Goal: Obtain resource: Obtain resource

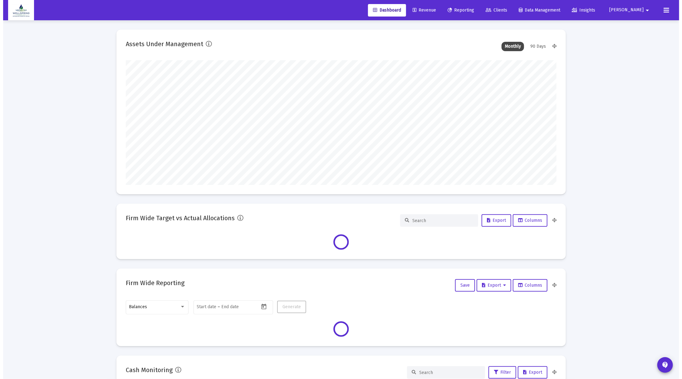
scroll to position [125, 431]
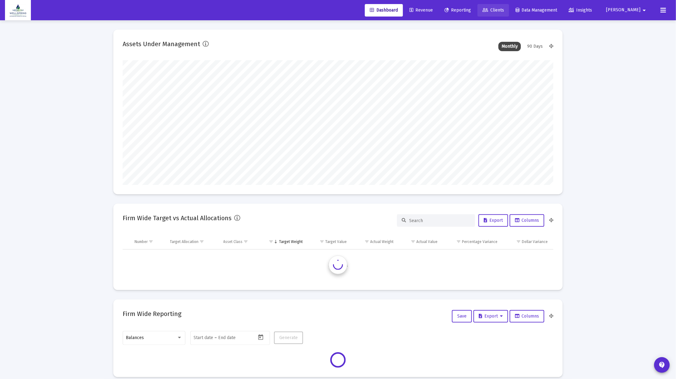
click at [504, 9] on span "Clients" at bounding box center [494, 9] width 22 height 5
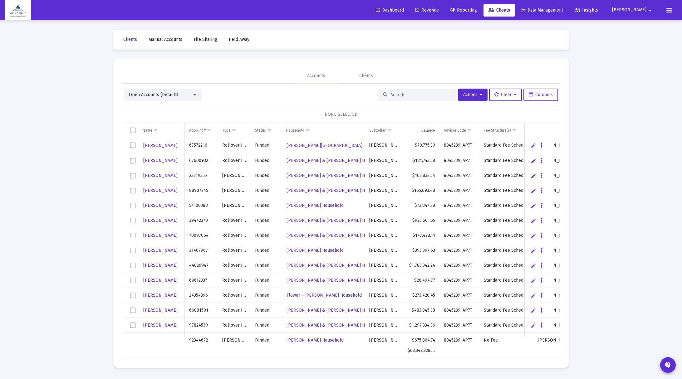
click at [396, 95] on input at bounding box center [421, 94] width 61 height 5
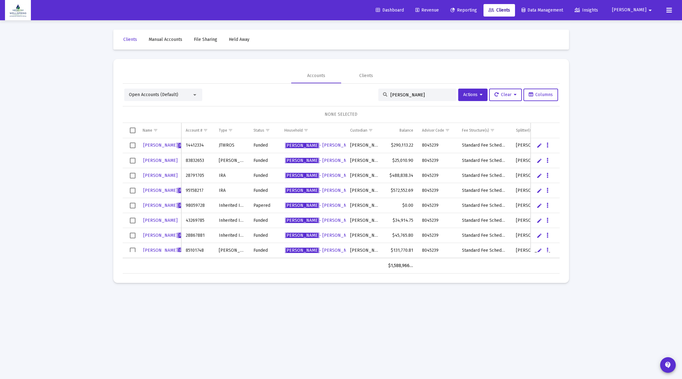
type input "[PERSON_NAME]"
click at [482, 13] on link "Reporting" at bounding box center [463, 10] width 37 height 12
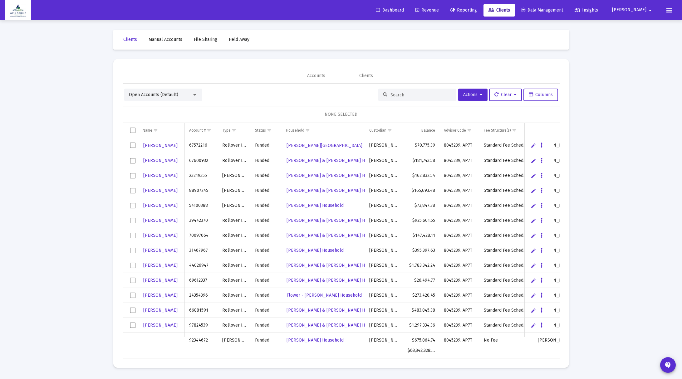
click at [588, 298] on div "Loading... Clients Manual Accounts File Sharing Held Away Accounts Clients Open…" at bounding box center [341, 189] width 682 height 379
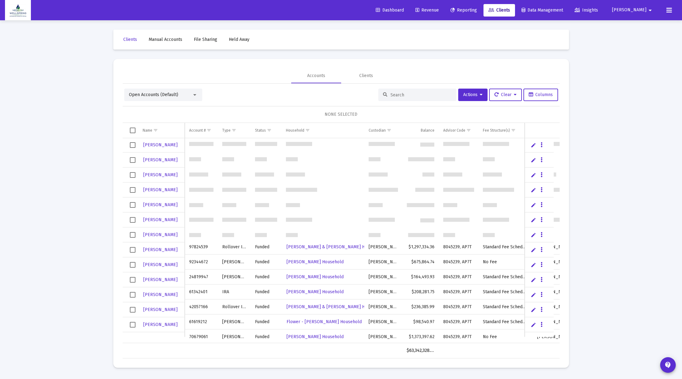
scroll to position [78, 0]
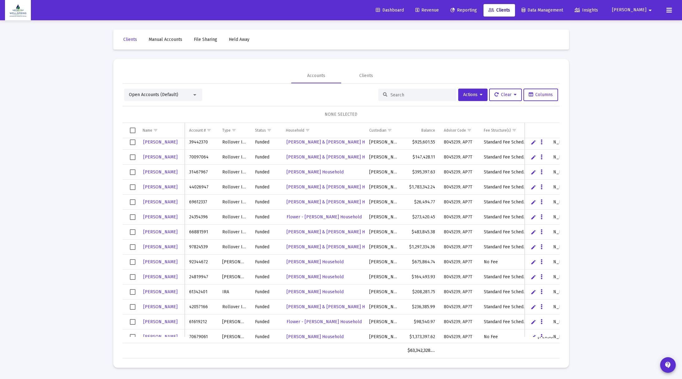
click at [385, 96] on div at bounding box center [417, 95] width 78 height 12
click at [385, 93] on div at bounding box center [417, 95] width 78 height 12
click at [391, 97] on input at bounding box center [421, 94] width 61 height 5
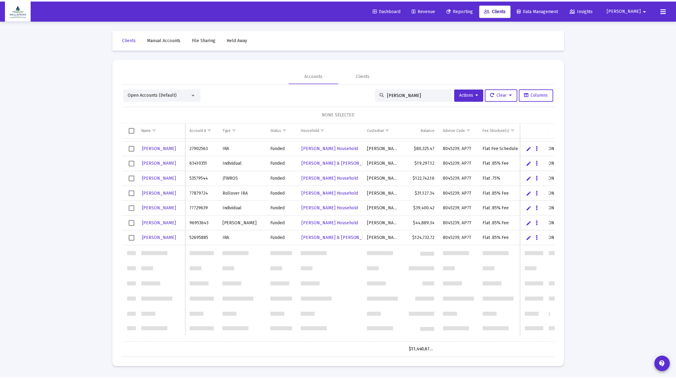
scroll to position [0, 0]
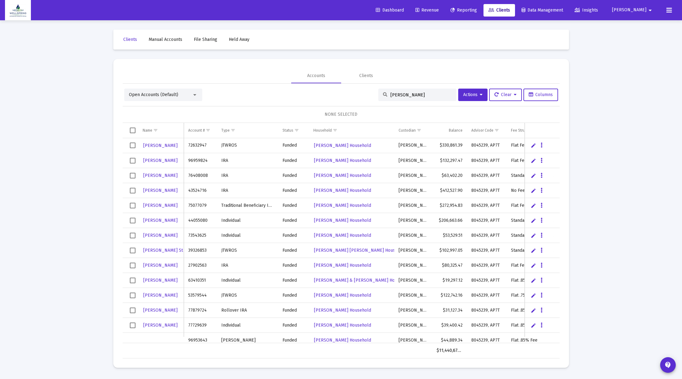
drag, startPoint x: 408, startPoint y: 93, endPoint x: 377, endPoint y: 90, distance: 31.7
click at [378, 90] on div "[PERSON_NAME]" at bounding box center [417, 95] width 78 height 12
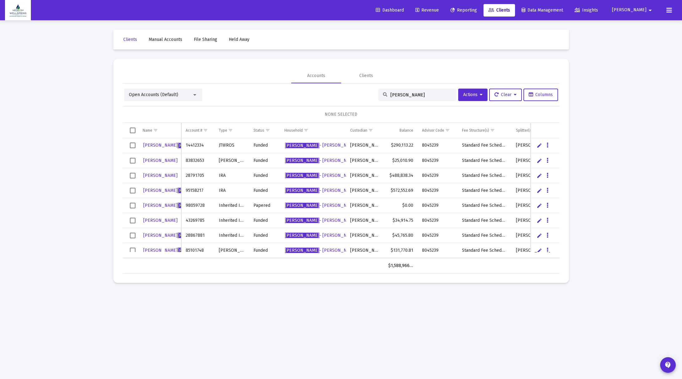
type input "[PERSON_NAME]"
click at [430, 330] on mat-sidenav-content "Loading... Clients Manual Accounts File Sharing Held Away Accounts Clients Open…" at bounding box center [341, 189] width 468 height 379
click at [589, 263] on div "Loading... Clients Manual Accounts File Sharing Held Away Accounts Clients Open…" at bounding box center [341, 189] width 682 height 379
click at [480, 95] on icon at bounding box center [481, 95] width 3 height 4
click at [482, 156] on button "Generate Reports" at bounding box center [488, 156] width 66 height 15
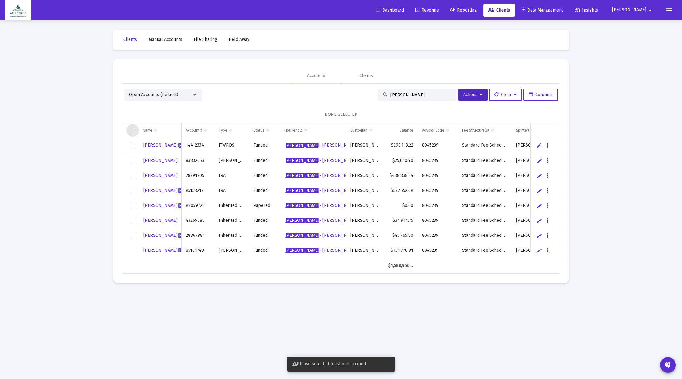
click at [132, 130] on span "Select all" at bounding box center [133, 131] width 6 height 6
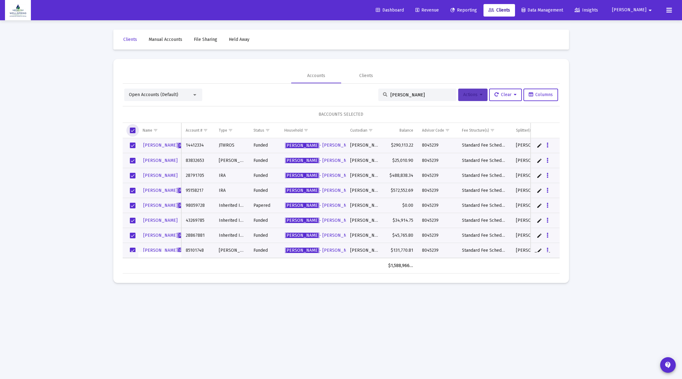
click at [482, 93] on button "Actions" at bounding box center [472, 95] width 29 height 12
click at [480, 156] on button "Generate Reports" at bounding box center [488, 156] width 66 height 15
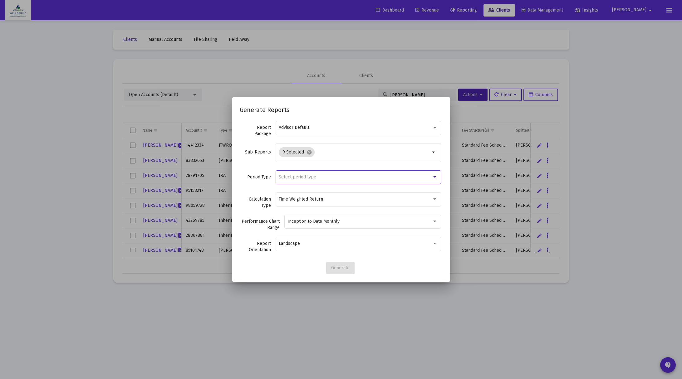
click at [433, 175] on div at bounding box center [435, 176] width 6 height 5
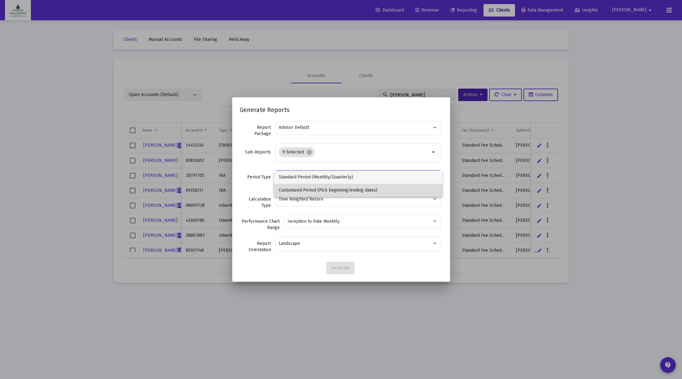
click at [411, 192] on span "Customized Period (Pick beginning/ending dates)" at bounding box center [358, 190] width 159 height 13
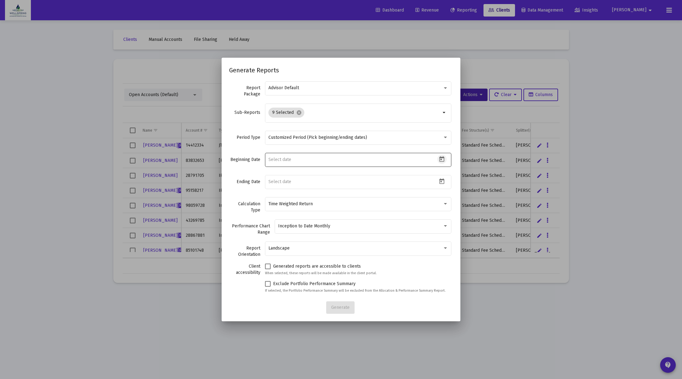
click at [441, 160] on icon "Open calendar" at bounding box center [442, 159] width 7 height 7
click at [338, 181] on button "Previous month" at bounding box center [337, 180] width 12 height 12
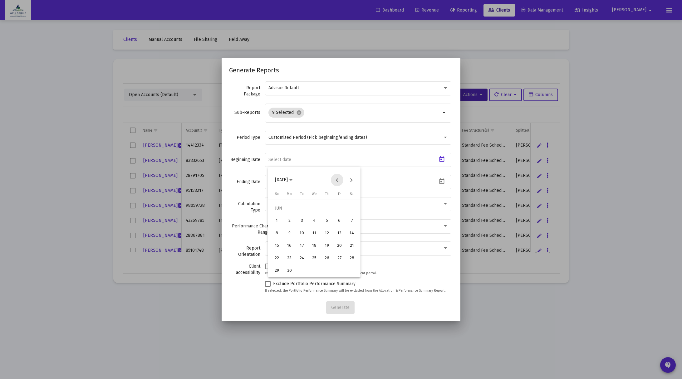
click at [338, 181] on button "Previous month" at bounding box center [337, 180] width 12 height 12
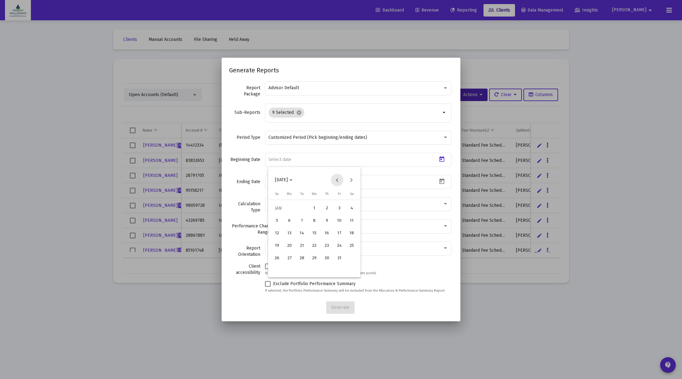
click at [338, 181] on button "Previous month" at bounding box center [337, 180] width 12 height 12
click at [352, 180] on button "Next month" at bounding box center [351, 180] width 12 height 12
click at [313, 208] on div "1" at bounding box center [314, 208] width 11 height 11
type input "[DATE]"
click at [440, 183] on icon "Open calendar" at bounding box center [442, 181] width 7 height 7
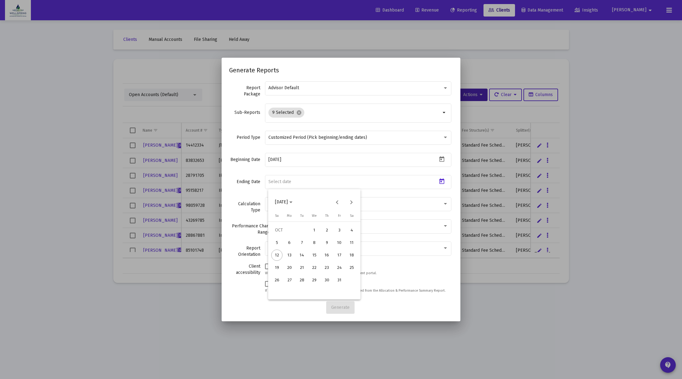
click at [342, 245] on div "10" at bounding box center [339, 242] width 11 height 11
type input "[DATE]"
click at [337, 309] on span "Generate" at bounding box center [340, 307] width 18 height 5
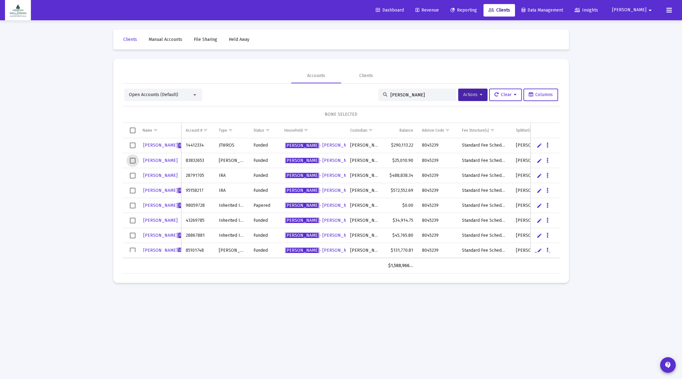
click at [132, 160] on span "Select row" at bounding box center [133, 161] width 6 height 6
click at [133, 170] on td "Data grid" at bounding box center [131, 175] width 16 height 15
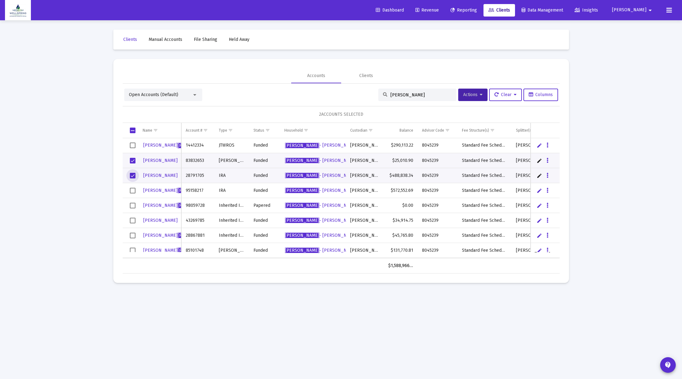
click at [133, 174] on span "Select row" at bounding box center [133, 176] width 6 height 6
click at [134, 174] on span "Select row" at bounding box center [133, 176] width 6 height 6
click at [134, 188] on span "Select row" at bounding box center [133, 191] width 6 height 6
click at [132, 204] on span "Select row" at bounding box center [133, 206] width 6 height 6
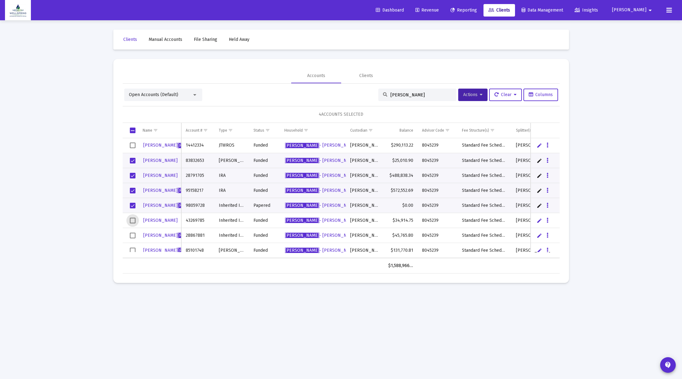
drag, startPoint x: 132, startPoint y: 216, endPoint x: 132, endPoint y: 220, distance: 3.4
click at [132, 218] on span "Select row" at bounding box center [133, 221] width 6 height 6
click at [132, 234] on span "Select row" at bounding box center [133, 236] width 6 height 6
click at [133, 250] on span "Select row" at bounding box center [133, 251] width 6 height 6
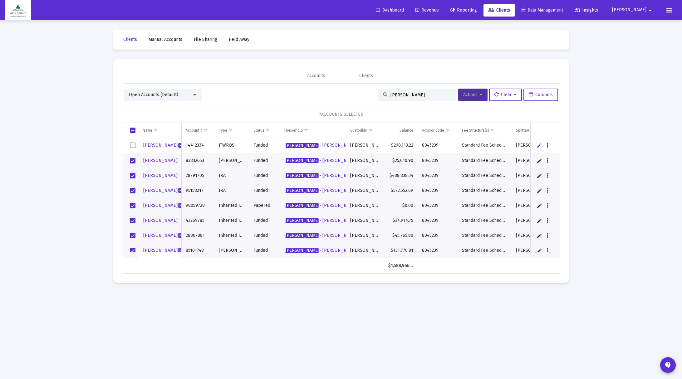
click at [484, 96] on button "Actions" at bounding box center [472, 95] width 29 height 12
click at [482, 155] on button "Generate Reports" at bounding box center [488, 156] width 66 height 15
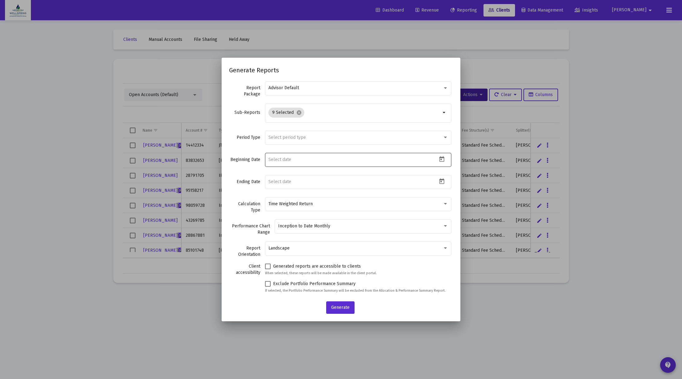
click at [441, 155] on div at bounding box center [442, 159] width 11 height 9
click at [439, 162] on icon "Open calendar" at bounding box center [442, 159] width 7 height 7
click at [337, 181] on button "Previous month" at bounding box center [337, 180] width 12 height 12
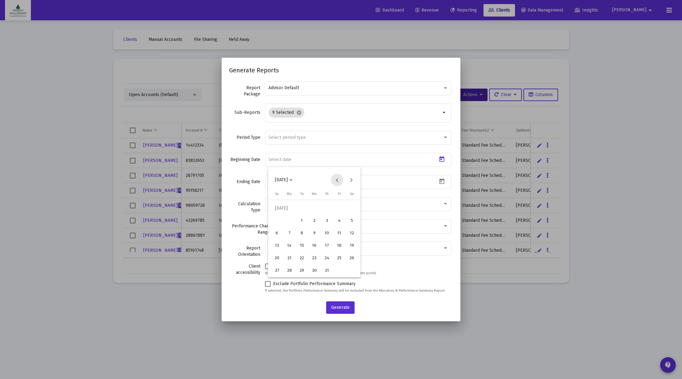
click at [337, 181] on button "Previous month" at bounding box center [337, 180] width 12 height 12
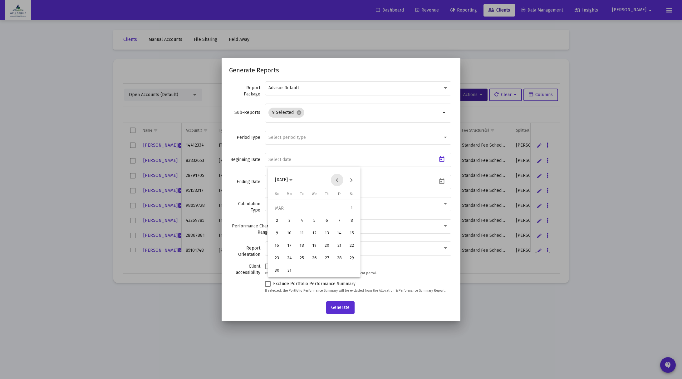
click at [337, 181] on button "Previous month" at bounding box center [337, 180] width 12 height 12
click at [349, 182] on button "Next month" at bounding box center [351, 180] width 12 height 12
click at [311, 208] on div "1" at bounding box center [314, 208] width 11 height 11
type input "[DATE]"
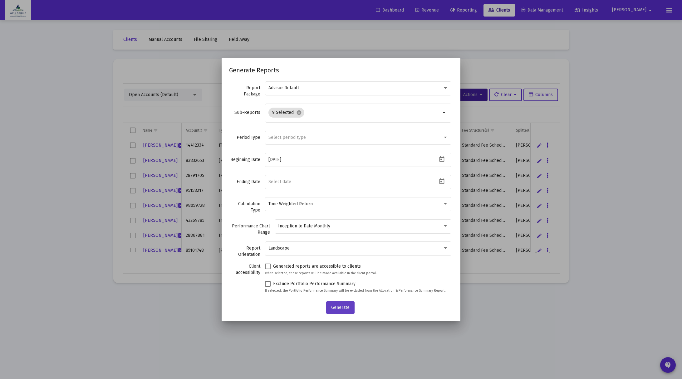
click at [337, 303] on button "Generate" at bounding box center [340, 308] width 28 height 12
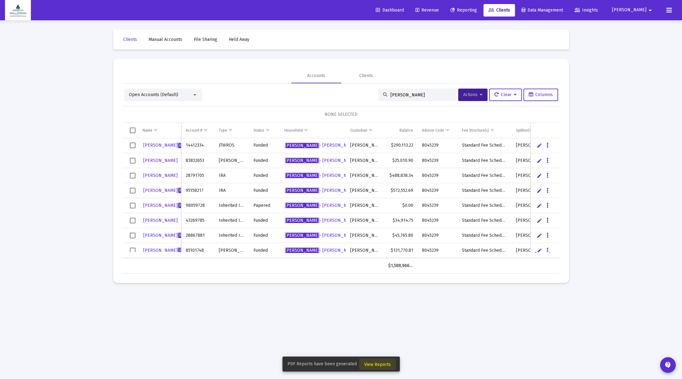
click at [384, 363] on span "View Reports" at bounding box center [377, 364] width 27 height 5
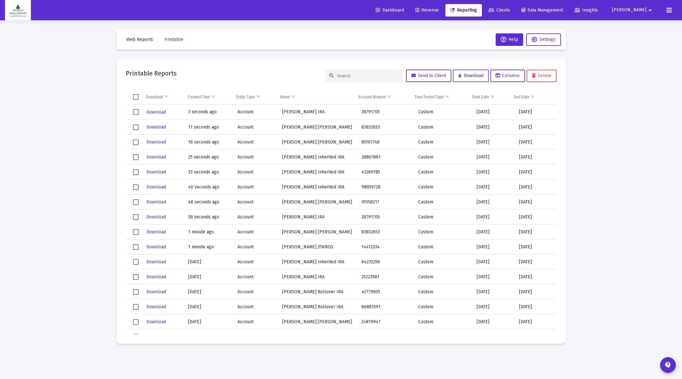
click at [465, 76] on span "Download" at bounding box center [470, 75] width 25 height 5
click at [136, 107] on td "Data grid" at bounding box center [134, 112] width 16 height 15
click at [134, 128] on span "Select row" at bounding box center [136, 128] width 6 height 6
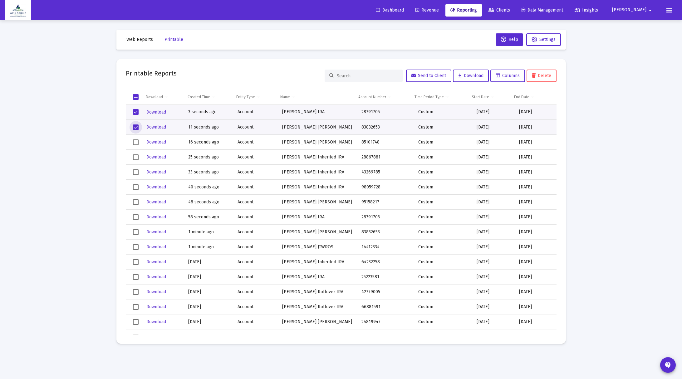
click at [136, 140] on span "Select row" at bounding box center [136, 143] width 6 height 6
click at [135, 156] on span "Select row" at bounding box center [136, 158] width 6 height 6
click at [135, 170] on span "Select row" at bounding box center [136, 173] width 6 height 6
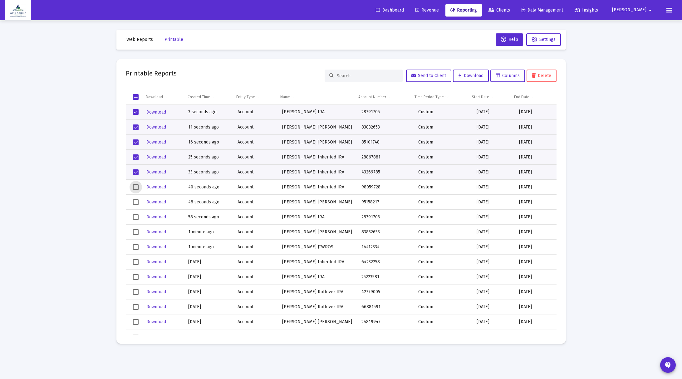
click at [135, 187] on span "Select row" at bounding box center [136, 187] width 6 height 6
click at [136, 202] on span "Select row" at bounding box center [136, 202] width 6 height 6
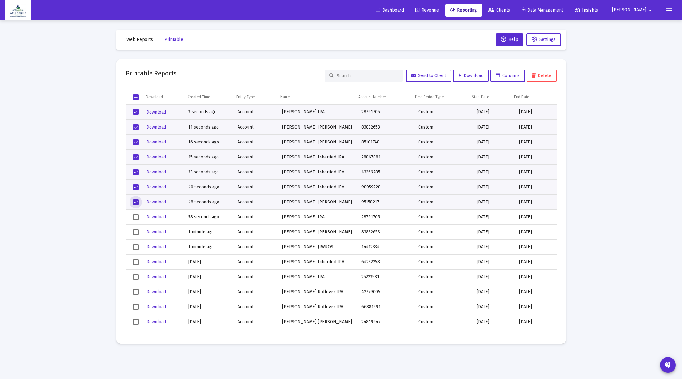
click at [136, 219] on span "Select row" at bounding box center [136, 217] width 6 height 6
click at [135, 233] on span "Select row" at bounding box center [136, 232] width 6 height 6
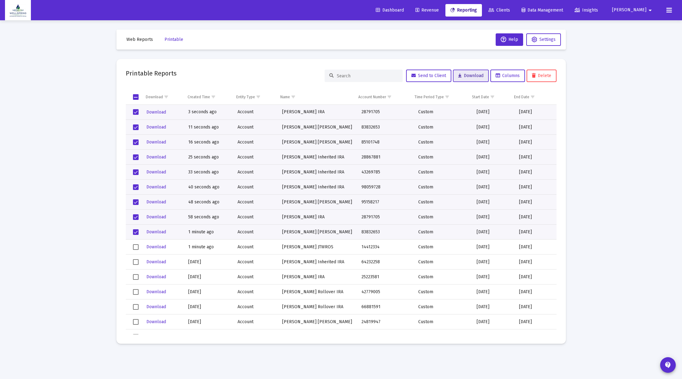
click at [479, 77] on span "Download" at bounding box center [470, 75] width 25 height 5
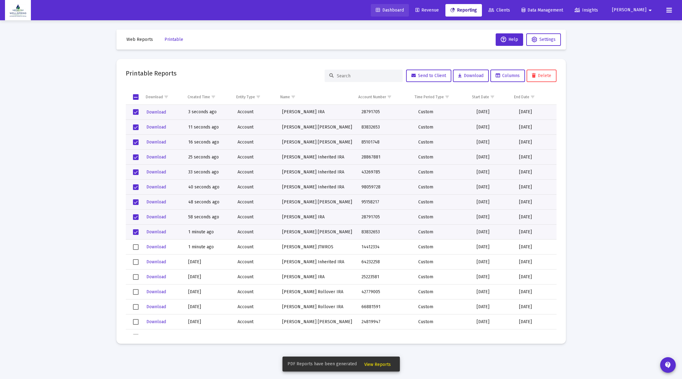
click at [380, 9] on icon at bounding box center [378, 10] width 4 height 4
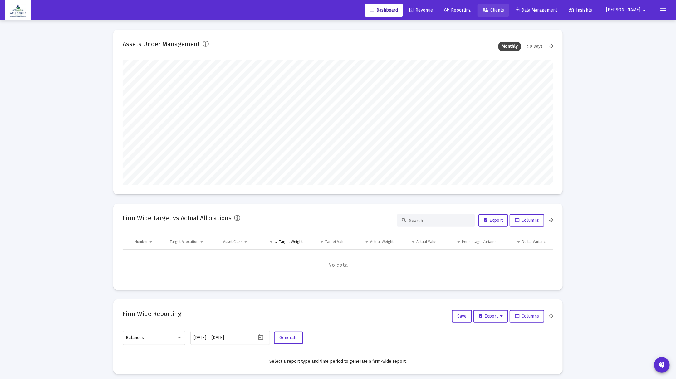
click at [488, 11] on icon at bounding box center [486, 10] width 6 height 4
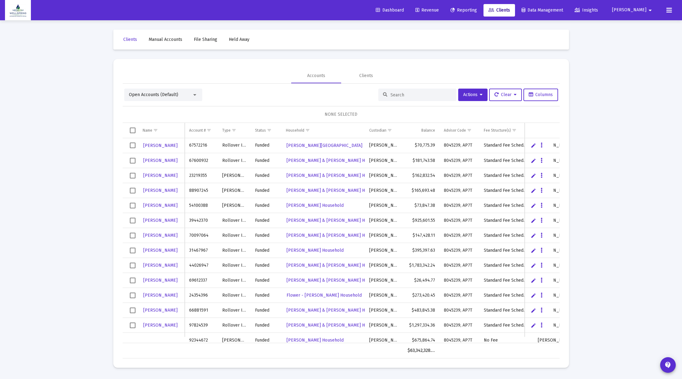
click at [412, 92] on input at bounding box center [421, 94] width 61 height 5
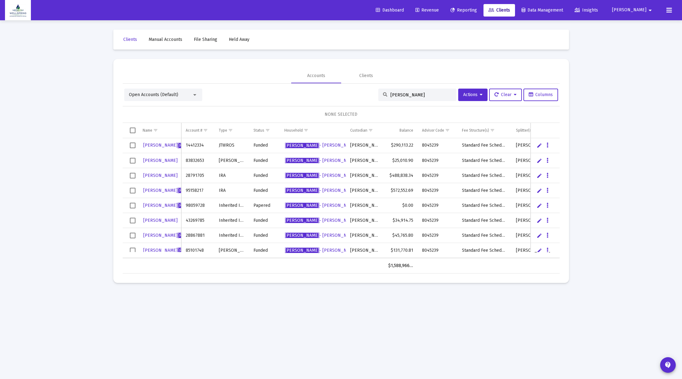
type input "[PERSON_NAME]"
click at [477, 9] on span "Reporting" at bounding box center [463, 9] width 27 height 5
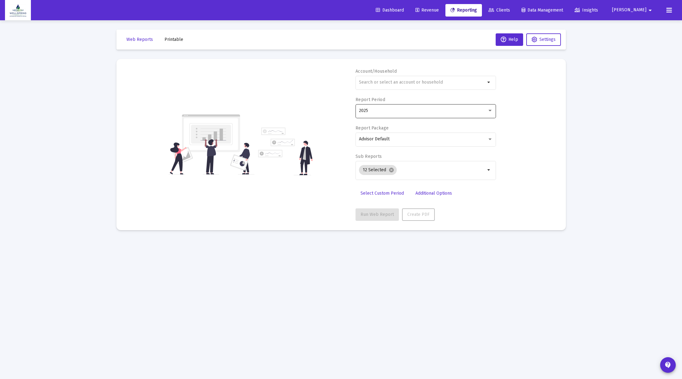
click at [494, 112] on div "2025" at bounding box center [426, 110] width 140 height 15
click at [566, 123] on div at bounding box center [341, 189] width 682 height 379
click at [491, 113] on div "2025" at bounding box center [426, 110] width 134 height 15
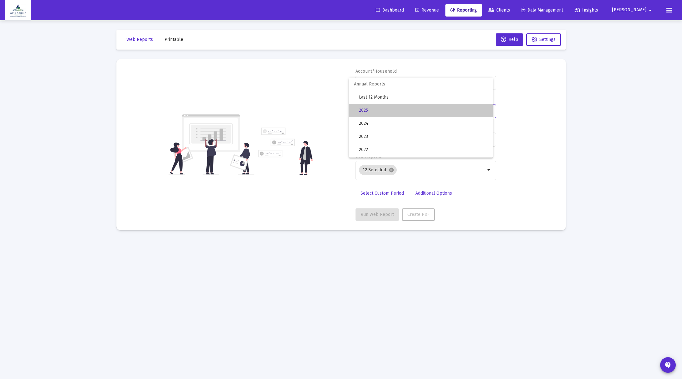
click at [445, 110] on span "2025" at bounding box center [423, 110] width 129 height 13
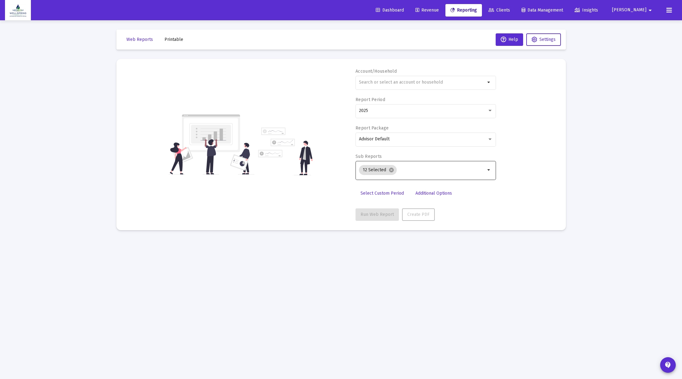
click at [489, 170] on mat-icon "arrow_drop_down" at bounding box center [488, 169] width 7 height 7
click at [507, 183] on div "Account/Household arrow_drop_down Report Period 2025 Report Package Advisor Def…" at bounding box center [341, 144] width 431 height 153
click at [430, 83] on input "text" at bounding box center [422, 82] width 126 height 5
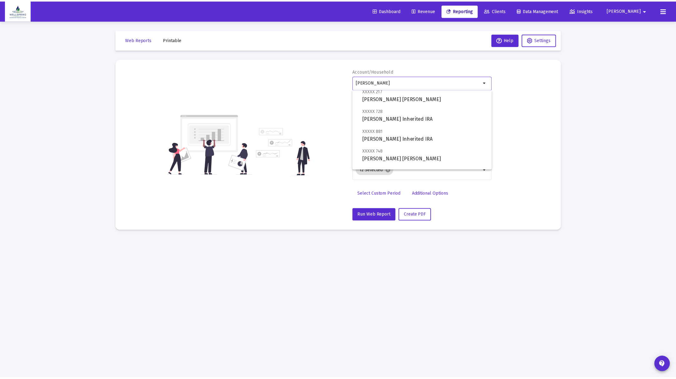
scroll to position [65, 0]
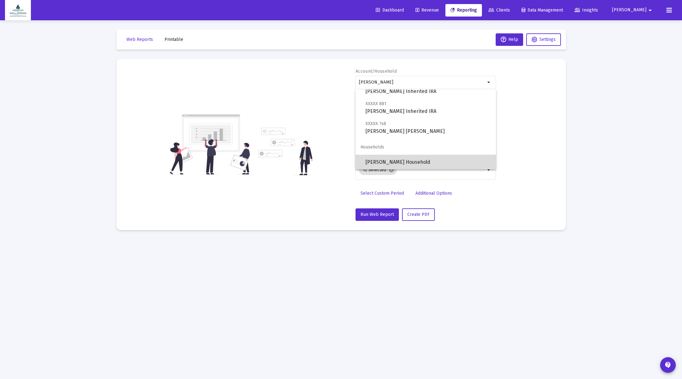
click at [427, 160] on span "[PERSON_NAME] Household" at bounding box center [428, 162] width 125 height 15
type input "[PERSON_NAME] Household"
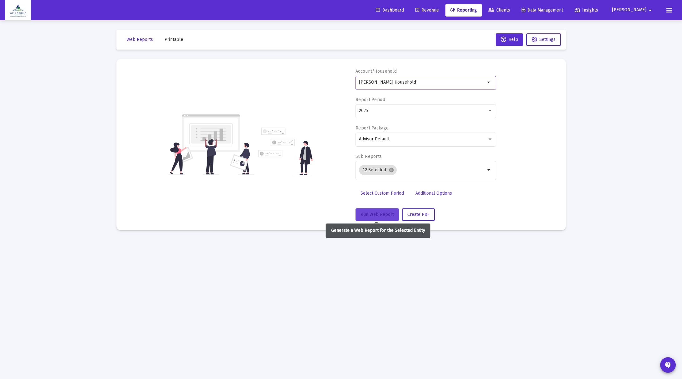
click at [372, 212] on span "Run Web Report" at bounding box center [377, 214] width 33 height 5
select select "View all"
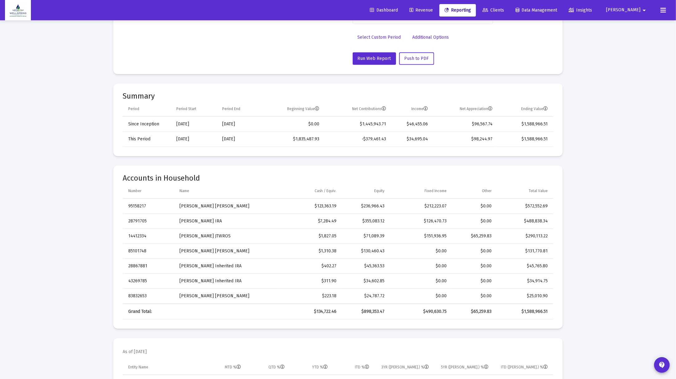
scroll to position [195, 0]
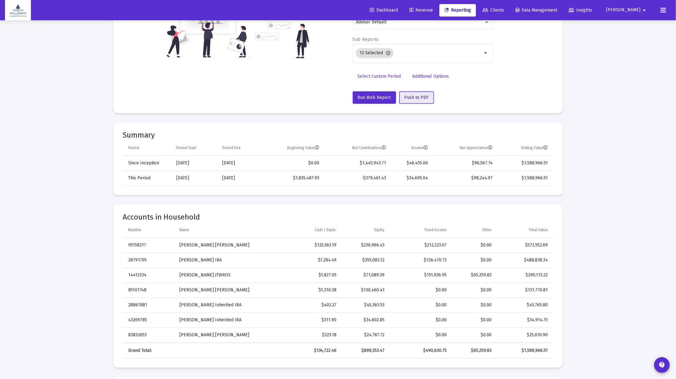
click at [414, 93] on button "Push to PDF" at bounding box center [416, 97] width 35 height 12
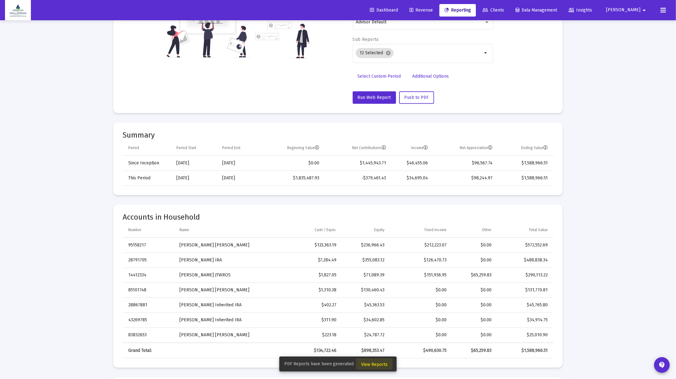
click at [378, 365] on span "View Reports" at bounding box center [374, 364] width 27 height 5
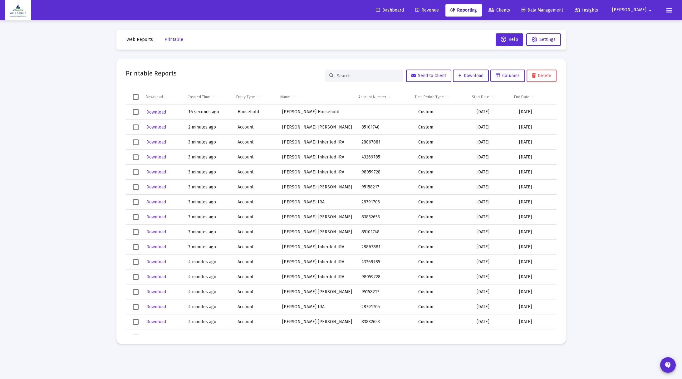
click at [133, 110] on span "Select row" at bounding box center [136, 112] width 6 height 6
click at [478, 77] on span "Download" at bounding box center [470, 75] width 25 height 5
